Goal: Information Seeking & Learning: Check status

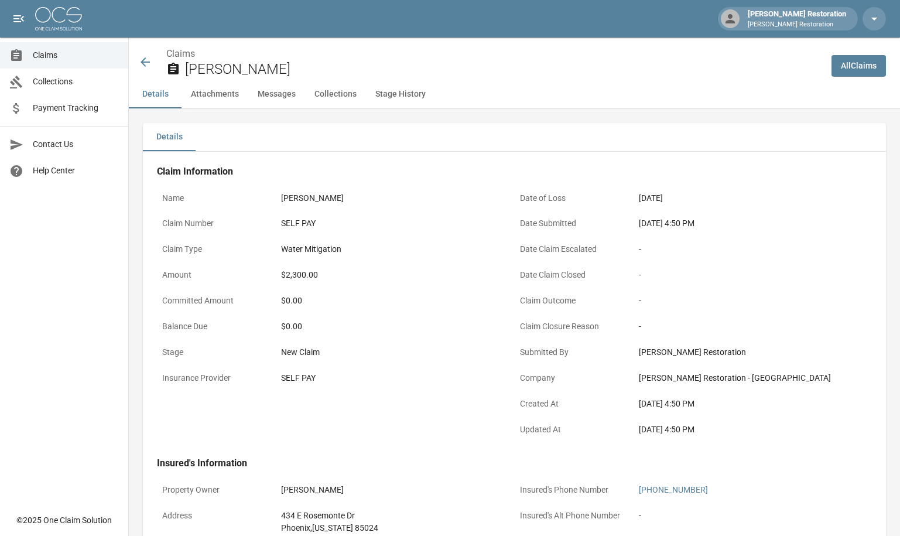
scroll to position [543, 0]
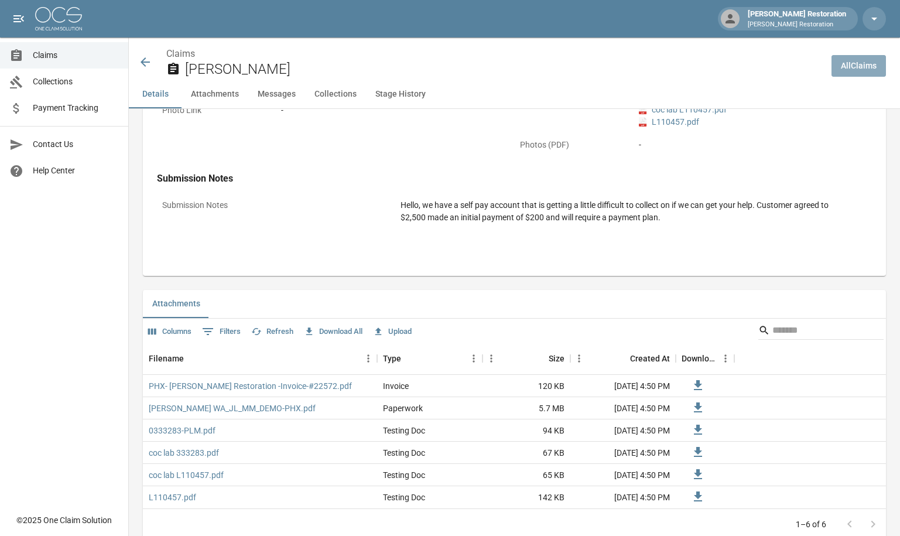
click at [873, 71] on link "All Claims" at bounding box center [859, 66] width 54 height 22
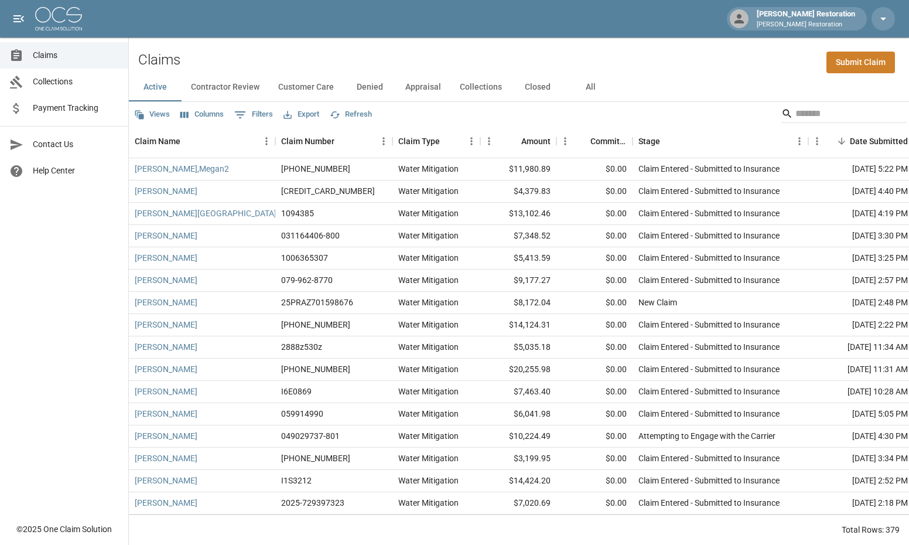
click at [590, 89] on button "All" at bounding box center [590, 87] width 53 height 28
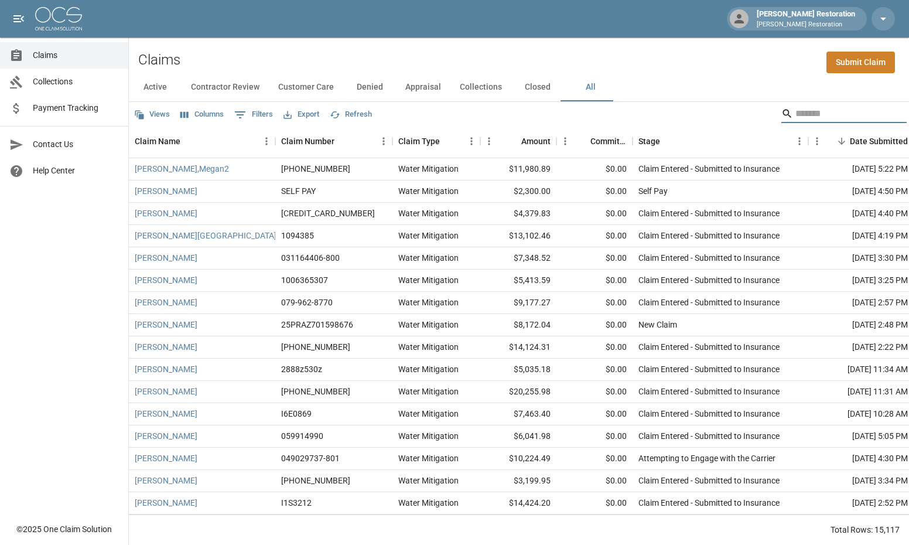
click at [854, 114] on input "Search" at bounding box center [842, 113] width 94 height 19
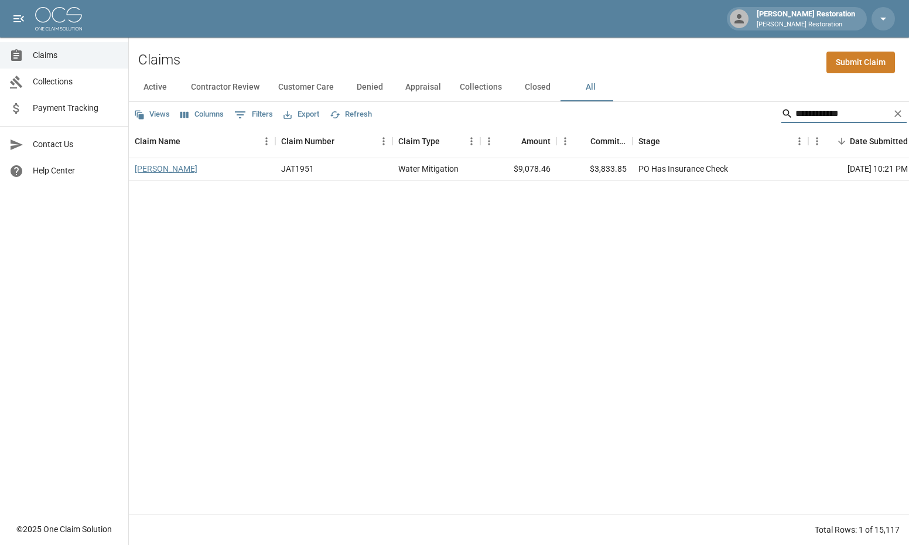
type input "**********"
click at [179, 165] on link "[PERSON_NAME]" at bounding box center [166, 169] width 63 height 12
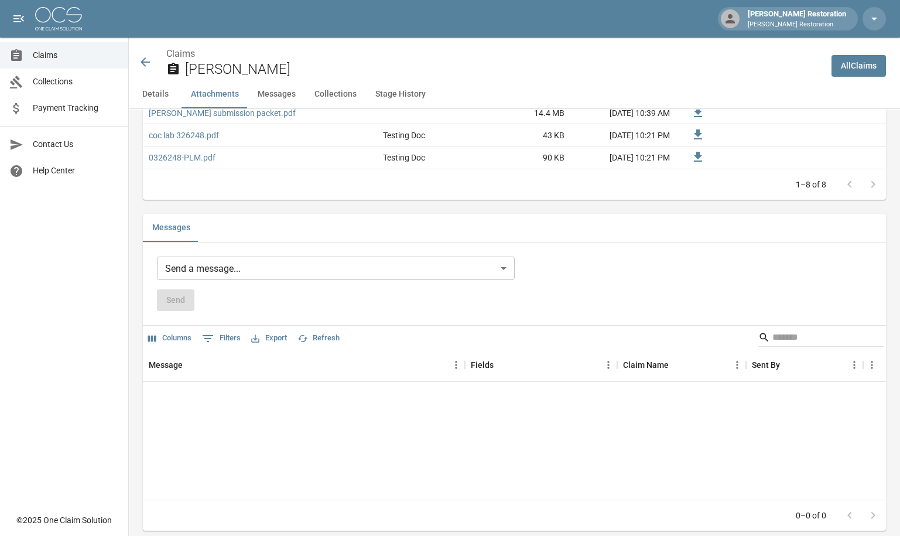
scroll to position [996, 0]
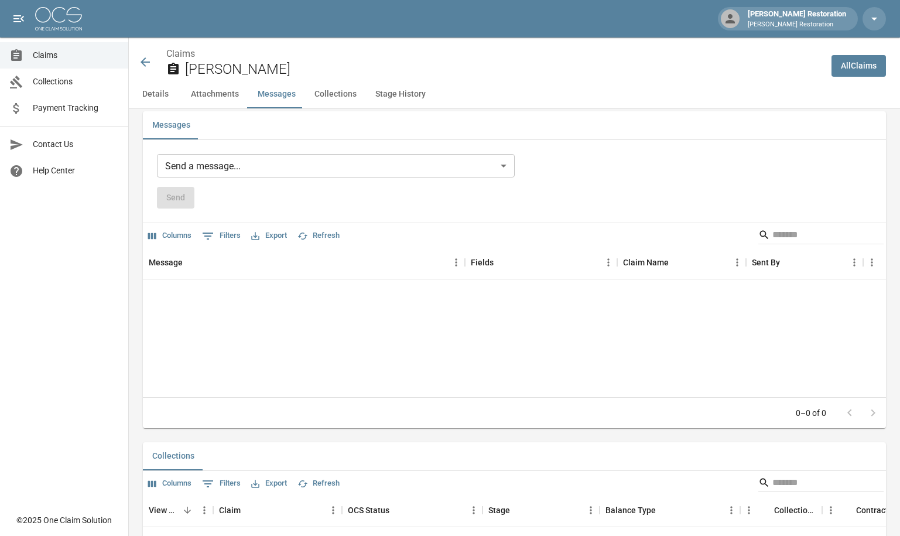
click at [267, 168] on body "[PERSON_NAME] Restoration [PERSON_NAME] Restoration Claims Collections Payment …" at bounding box center [450, 11] width 900 height 2014
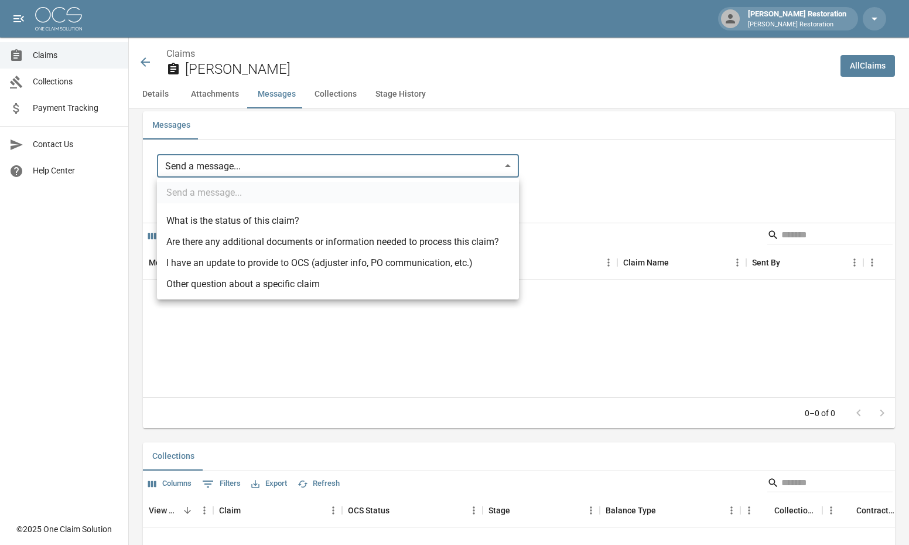
click at [264, 219] on li "What is the status of this claim?" at bounding box center [338, 220] width 362 height 21
type input "**********"
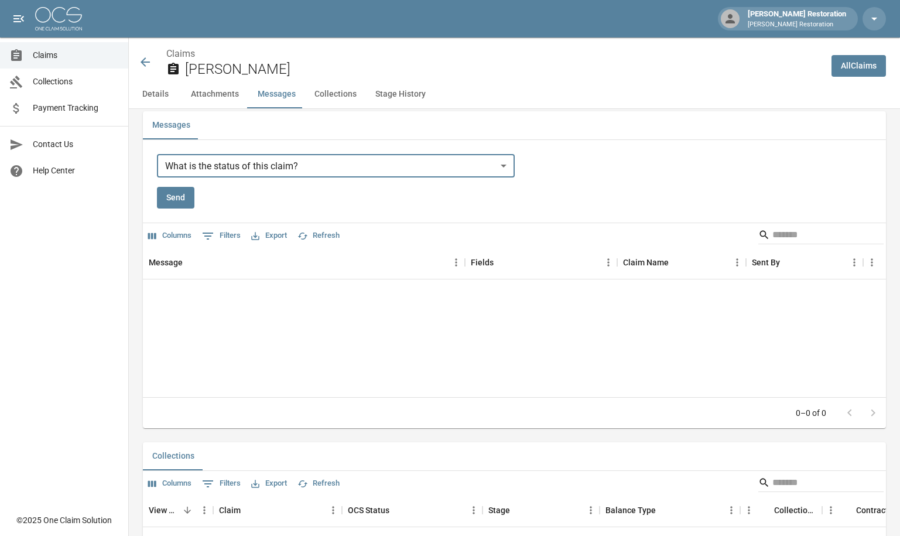
click at [189, 200] on button "Send" at bounding box center [175, 198] width 37 height 22
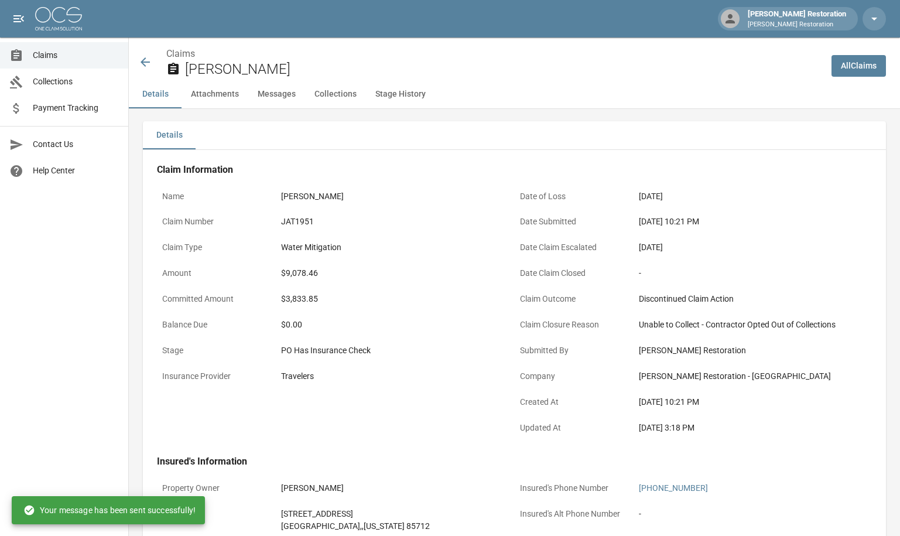
scroll to position [0, 0]
